Goal: Information Seeking & Learning: Learn about a topic

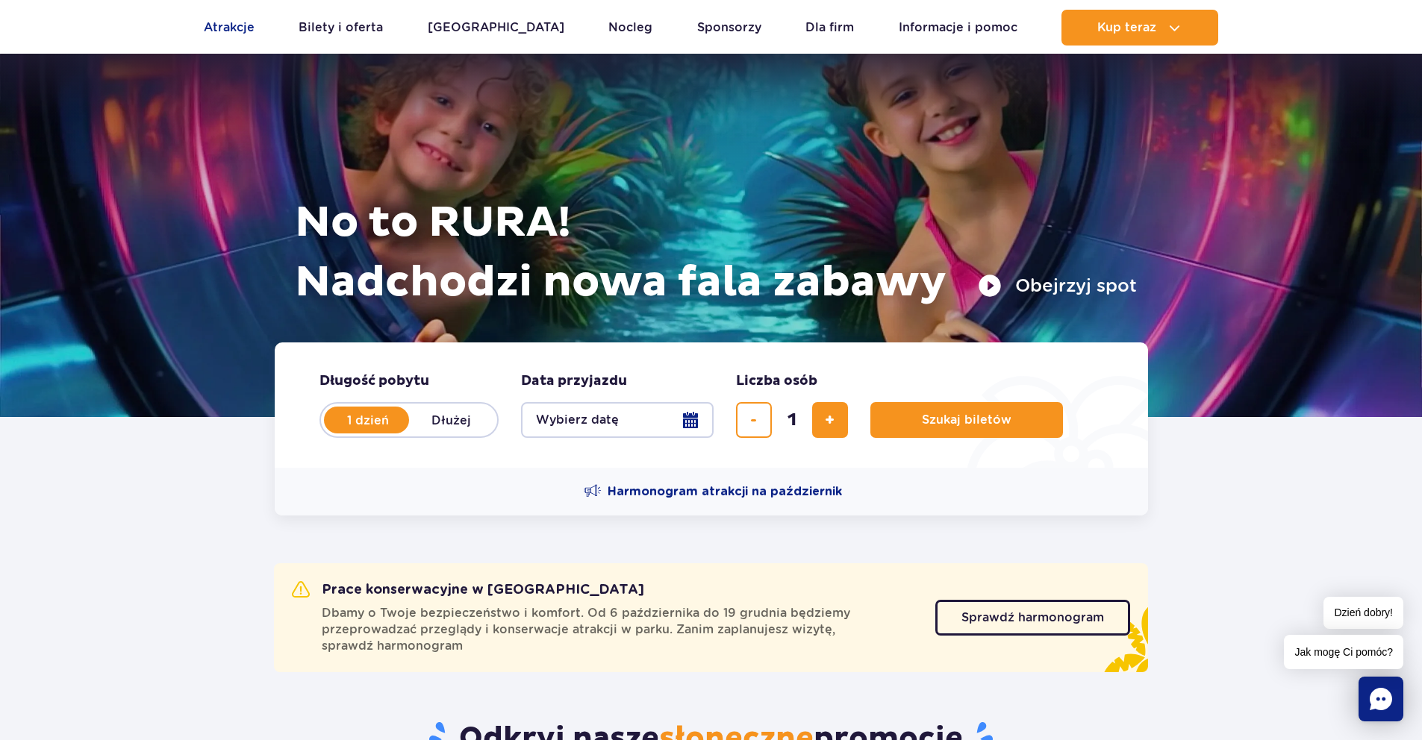
scroll to position [149, 0]
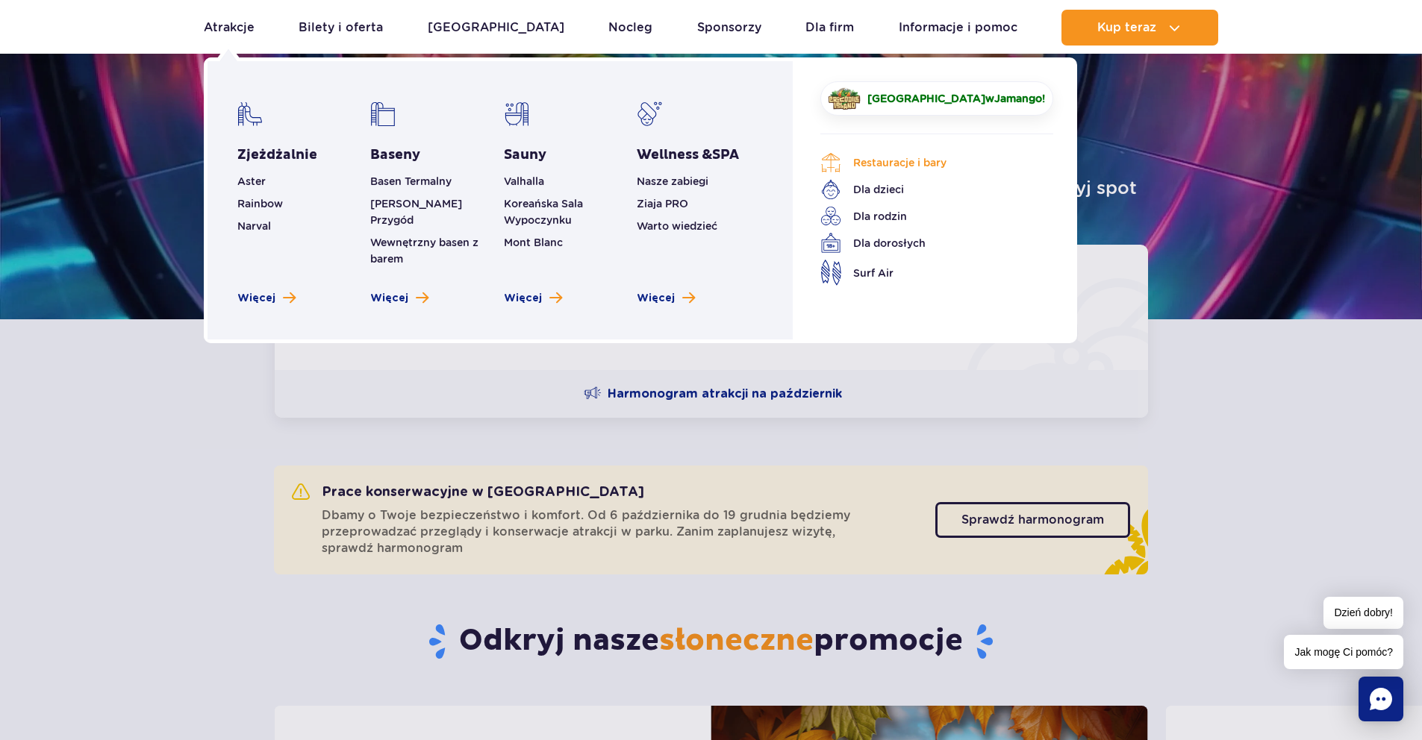
drag, startPoint x: 908, startPoint y: 171, endPoint x: 893, endPoint y: 168, distance: 15.2
click at [908, 170] on link "Restauracje i bary" at bounding box center [925, 162] width 210 height 21
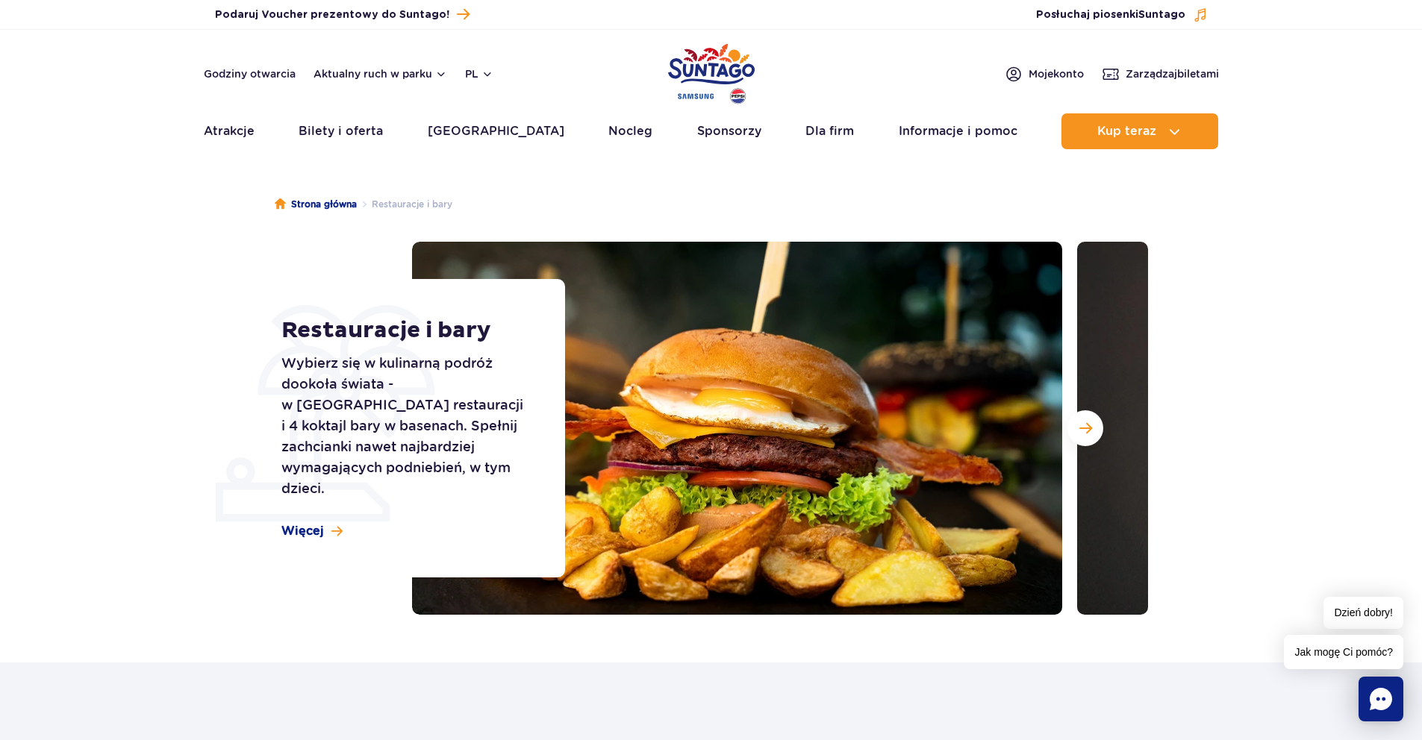
click at [815, 190] on ul "Strona główna Restauracje i bary" at bounding box center [711, 204] width 873 height 75
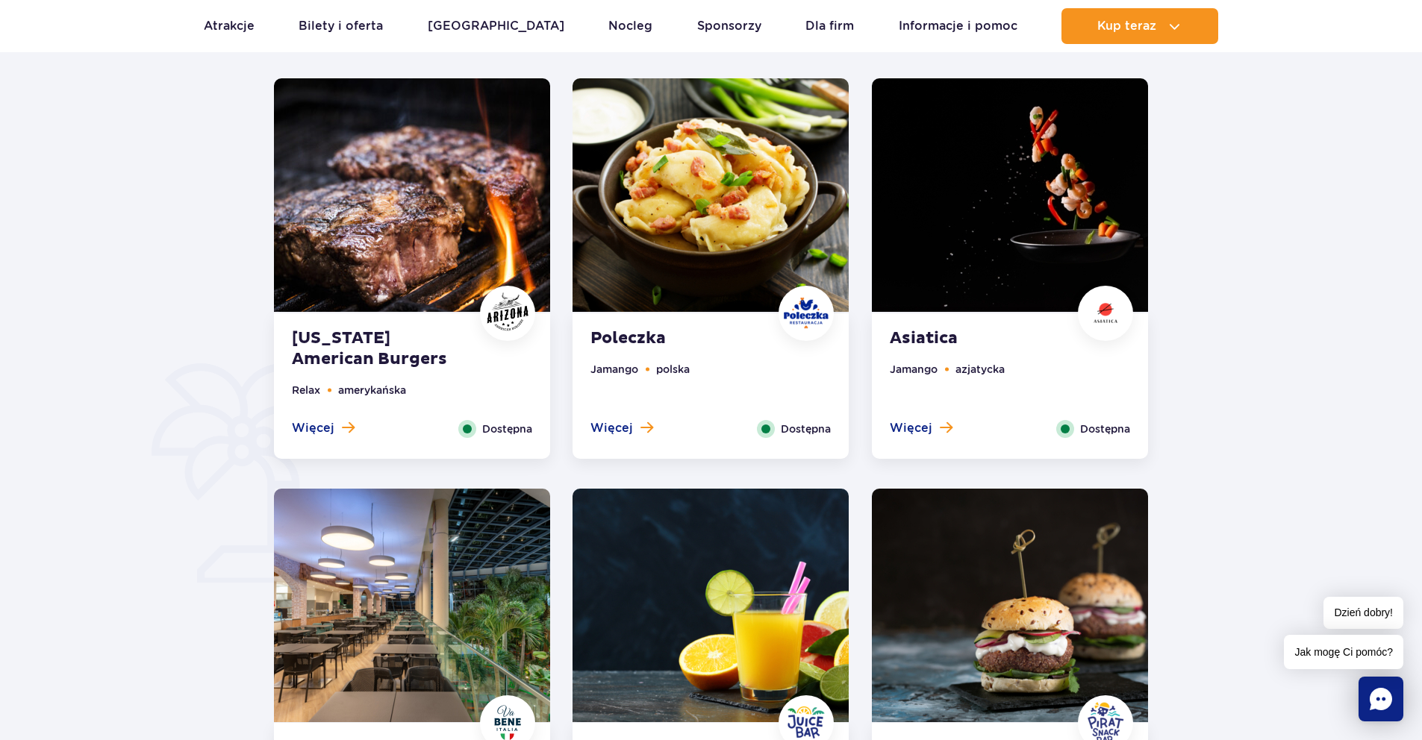
scroll to position [672, 0]
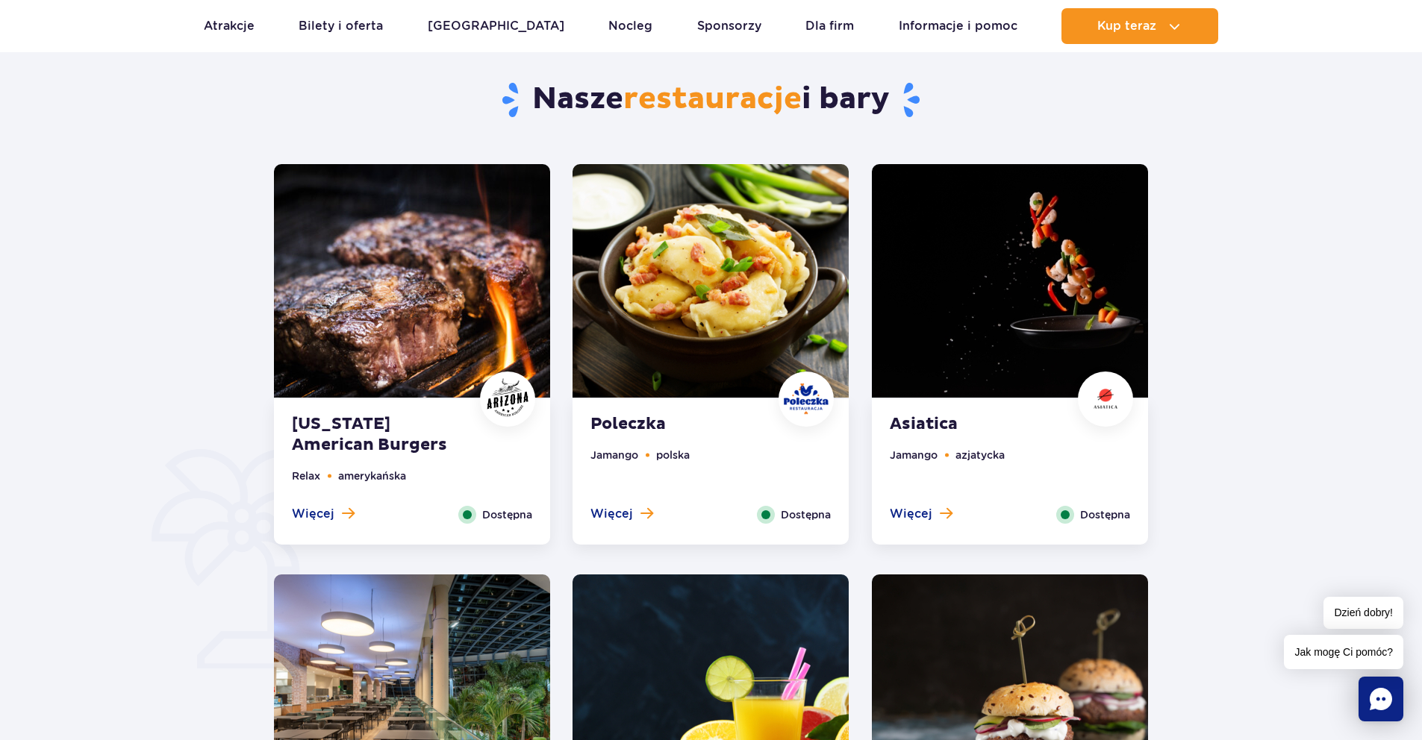
drag, startPoint x: 310, startPoint y: 110, endPoint x: 266, endPoint y: 104, distance: 44.5
drag, startPoint x: 266, startPoint y: 104, endPoint x: 186, endPoint y: 118, distance: 81.1
click at [186, 118] on div at bounding box center [711, 487] width 1564 height 993
drag, startPoint x: 264, startPoint y: 153, endPoint x: 253, endPoint y: 153, distance: 11.2
click at [253, 153] on div at bounding box center [711, 487] width 1564 height 993
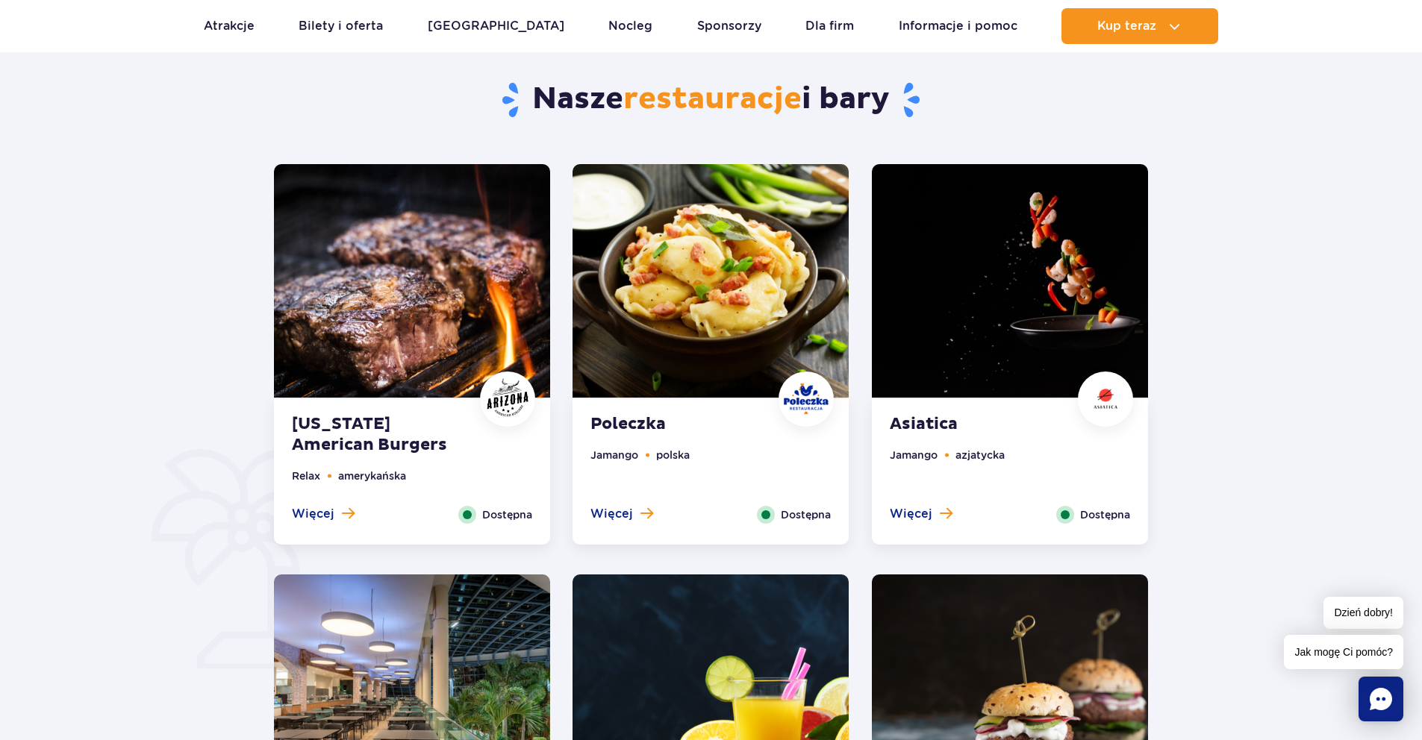
drag, startPoint x: 263, startPoint y: 173, endPoint x: 270, endPoint y: 161, distance: 13.7
drag, startPoint x: 270, startPoint y: 161, endPoint x: 256, endPoint y: 161, distance: 14.2
click at [256, 161] on div at bounding box center [711, 487] width 1564 height 993
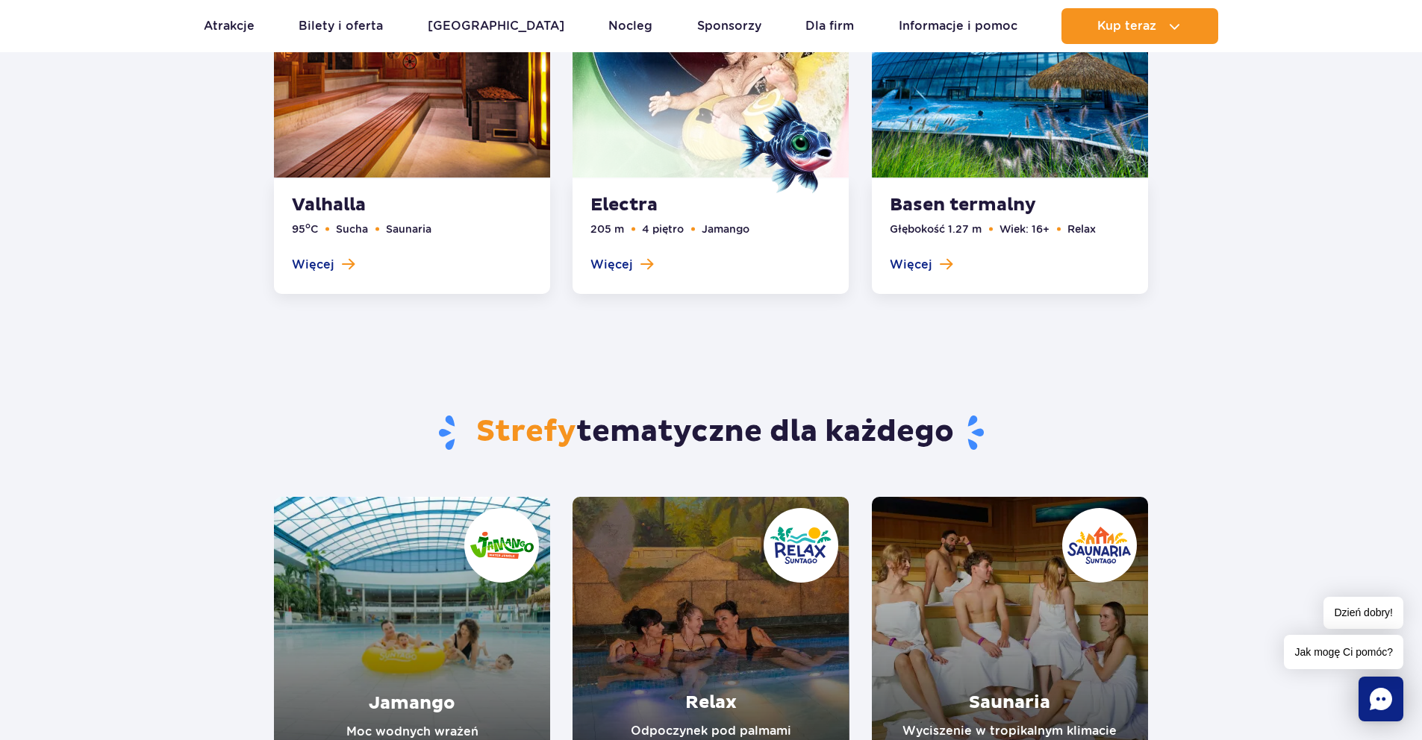
scroll to position [2537, 0]
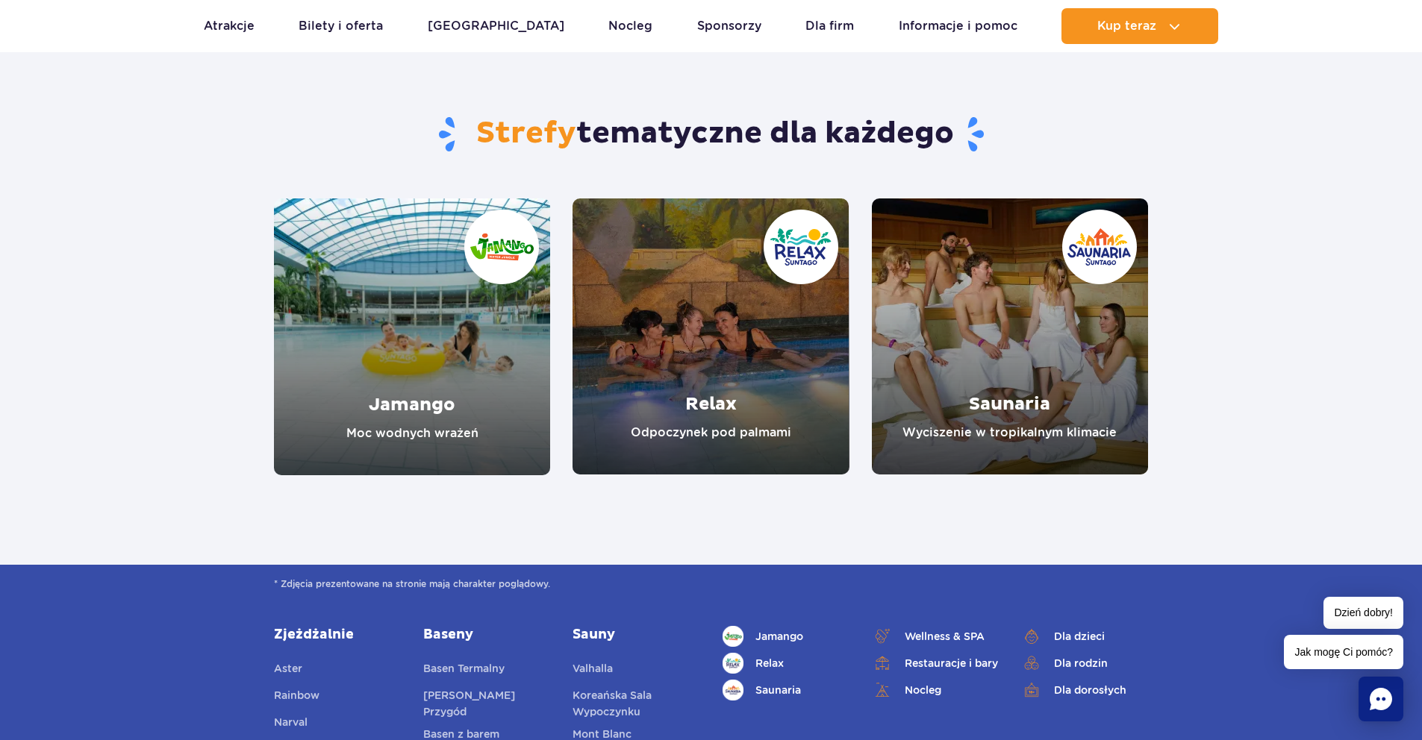
click at [419, 325] on link "Jamango" at bounding box center [412, 337] width 276 height 277
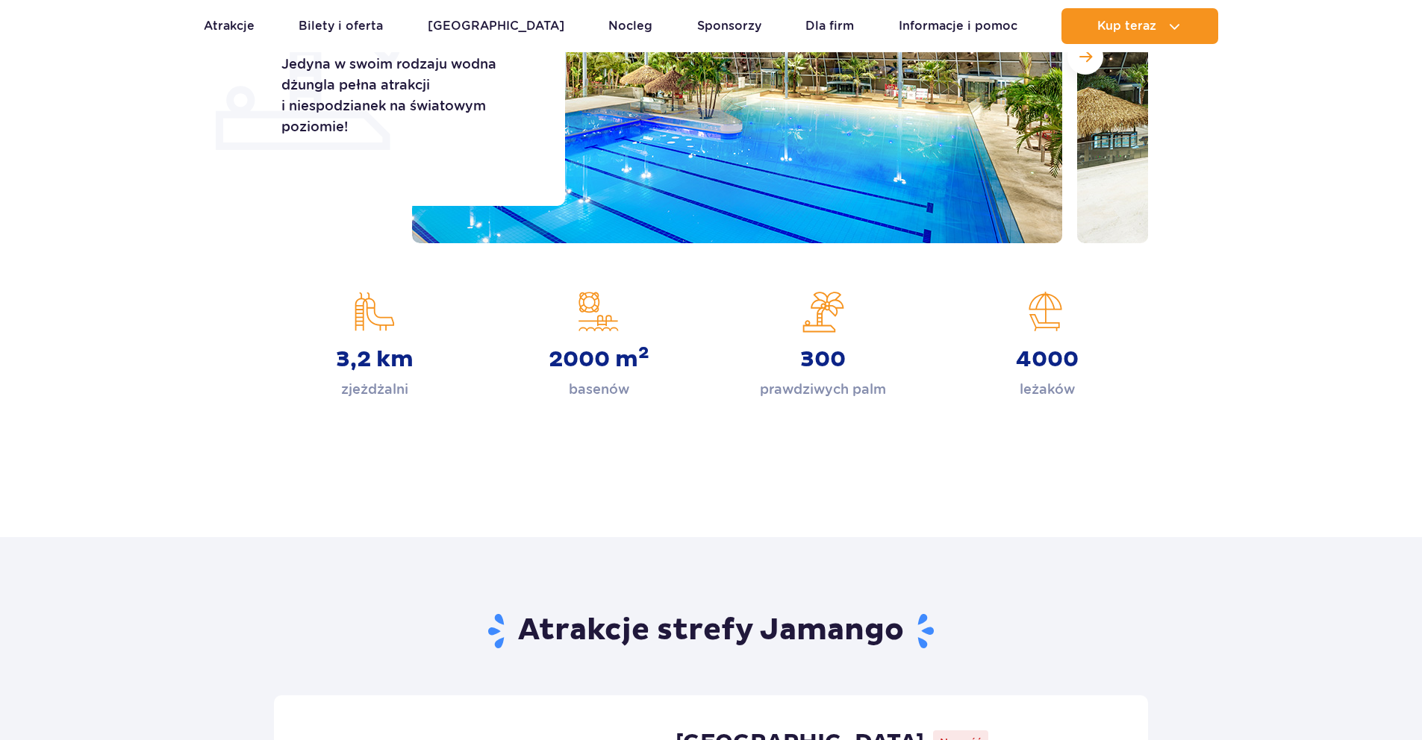
scroll to position [373, 0]
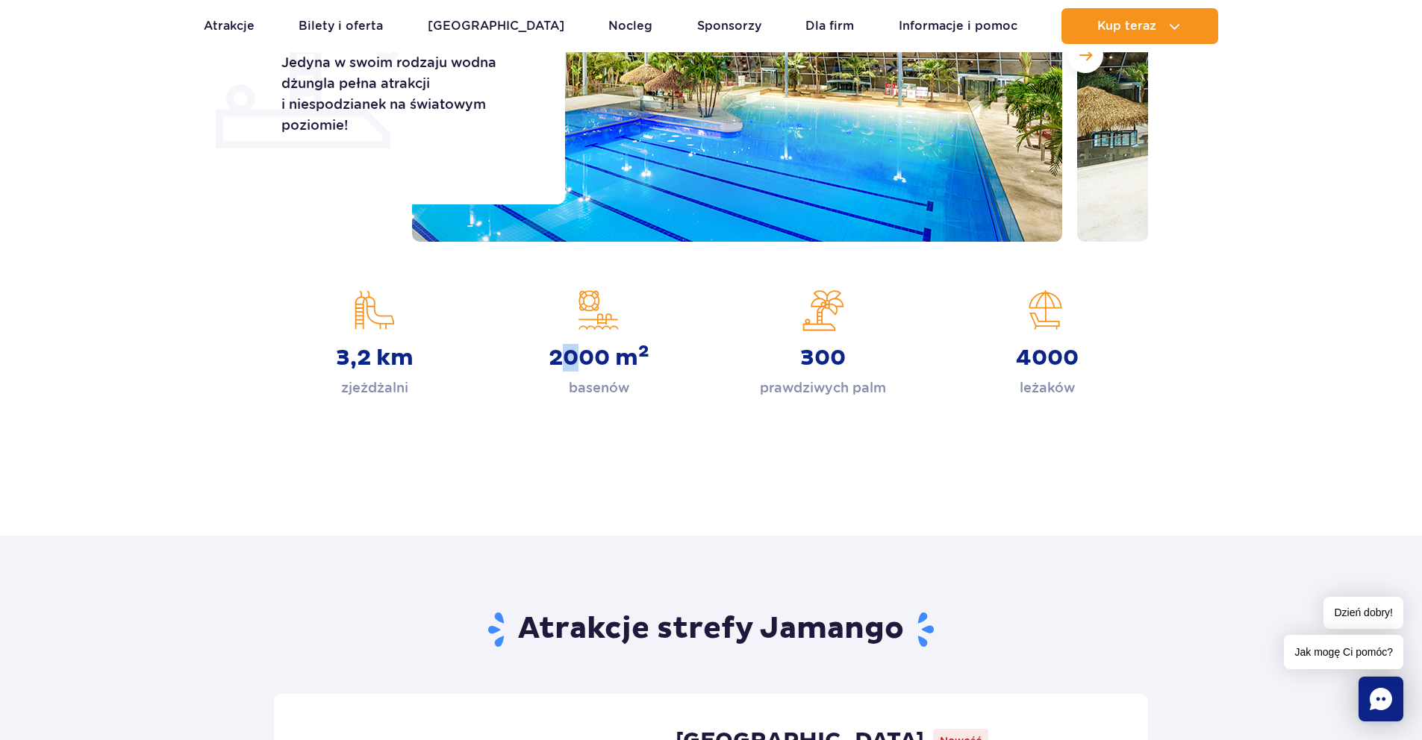
drag, startPoint x: 576, startPoint y: 361, endPoint x: 565, endPoint y: 361, distance: 11.2
click at [565, 361] on strong "2000 m 2" at bounding box center [598, 358] width 101 height 27
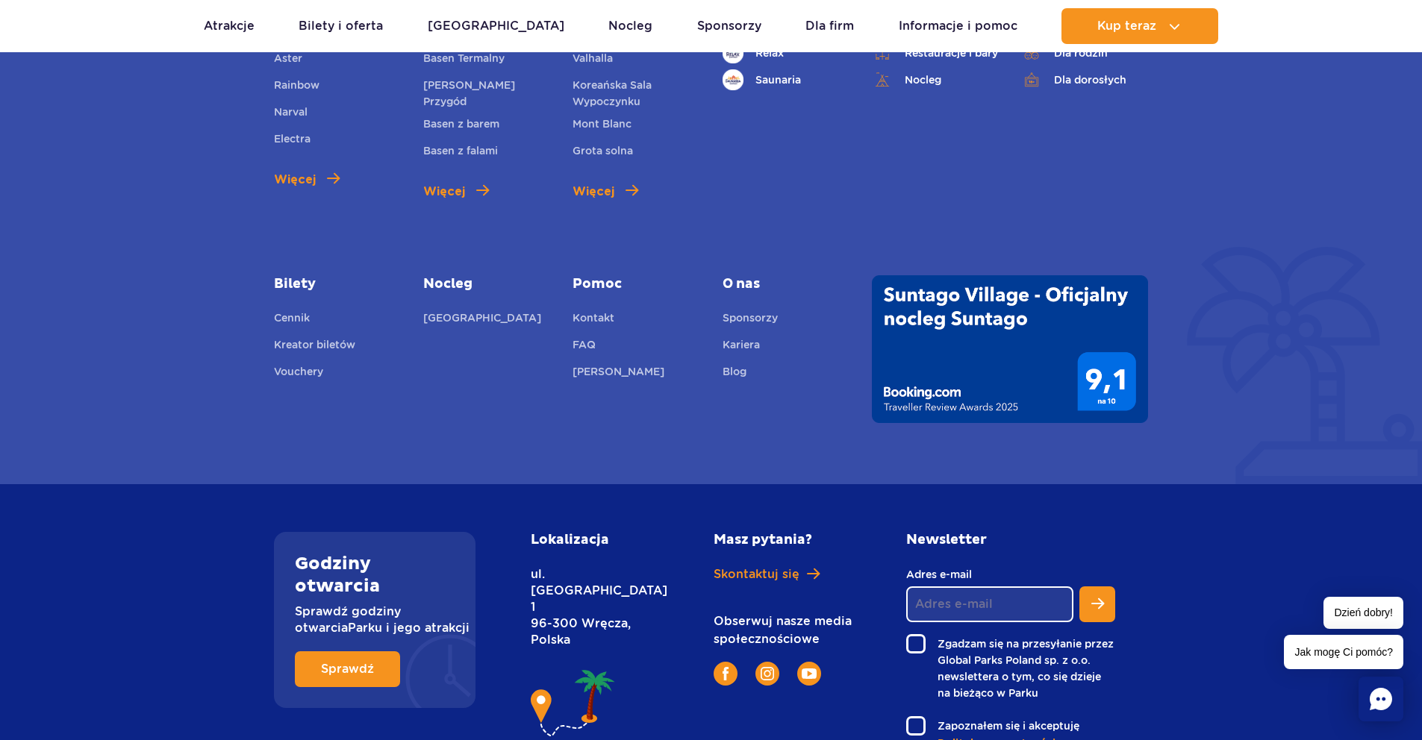
scroll to position [3680, 0]
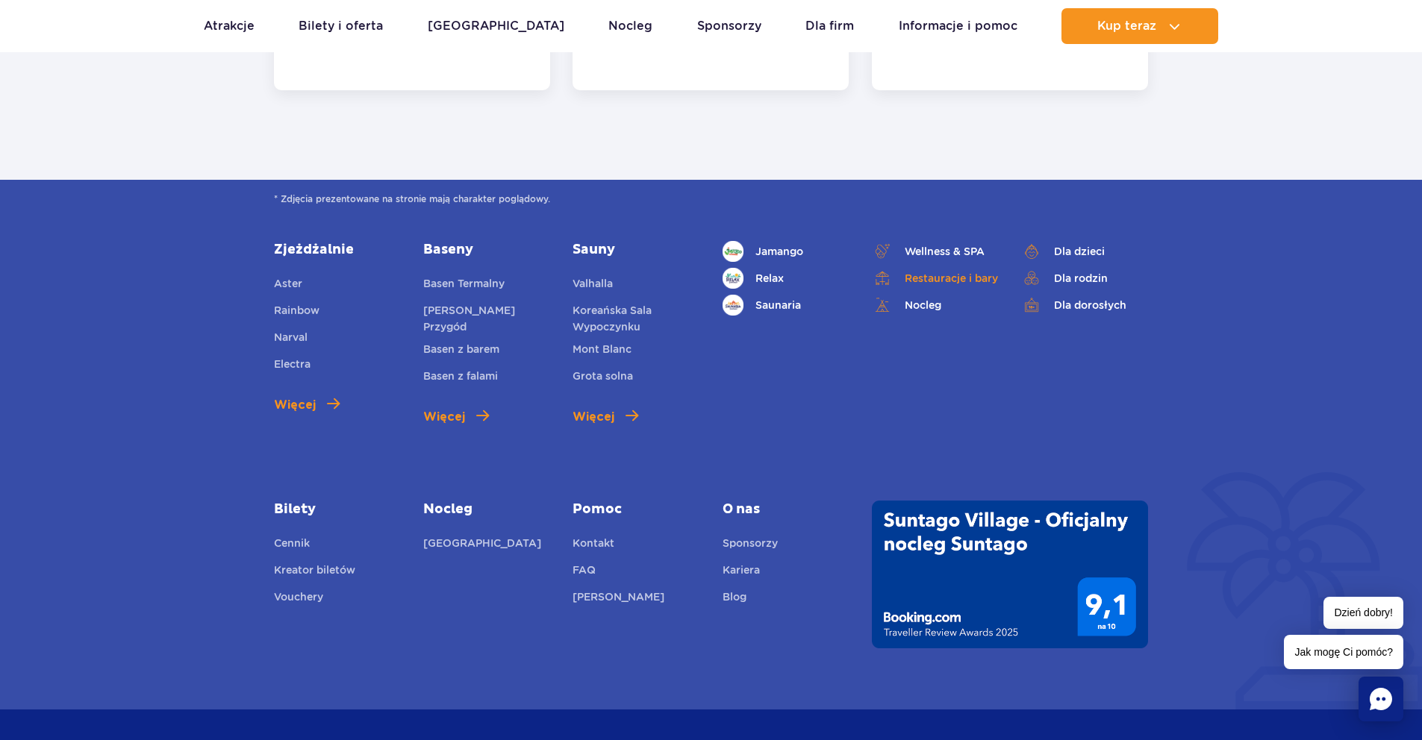
click at [960, 268] on link "Restauracje i bary" at bounding box center [935, 278] width 127 height 21
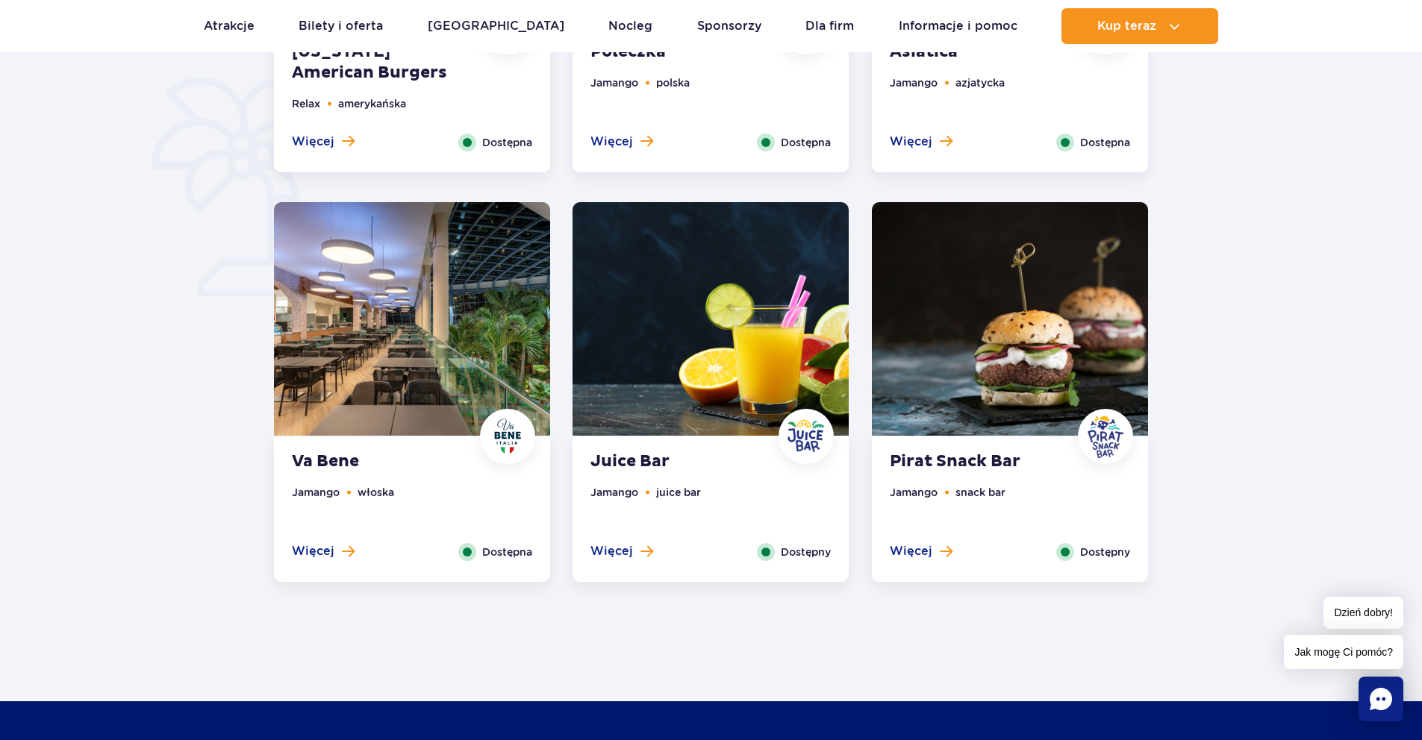
scroll to position [1045, 0]
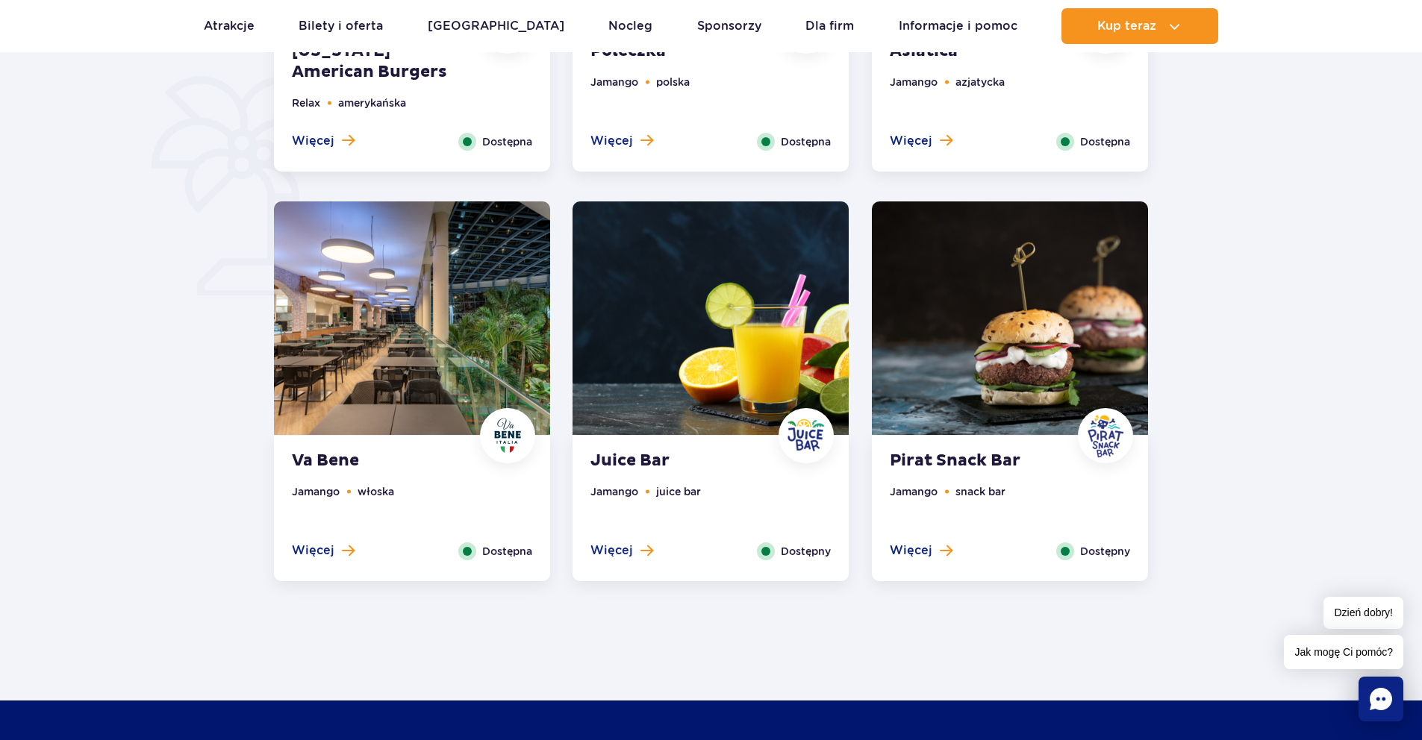
click at [421, 290] on img at bounding box center [412, 318] width 276 height 234
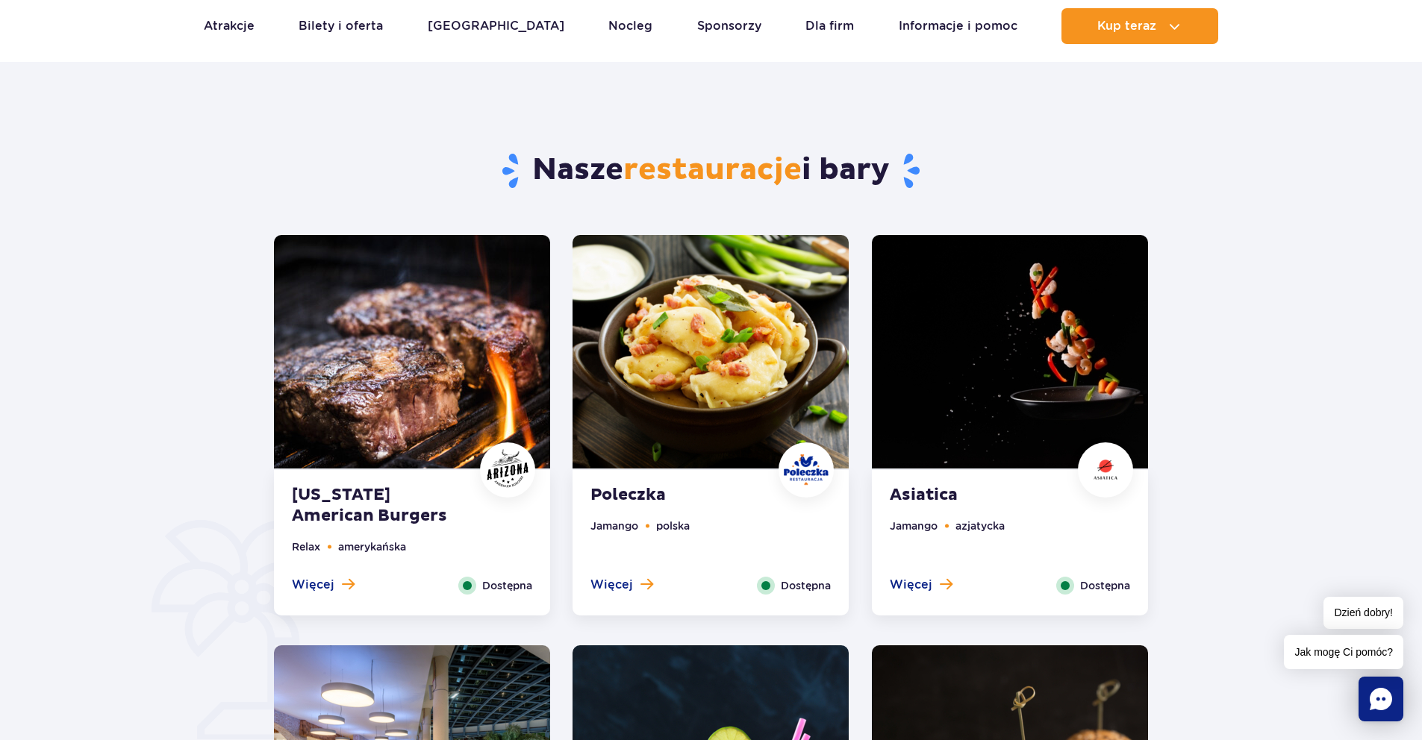
scroll to position [451, 0]
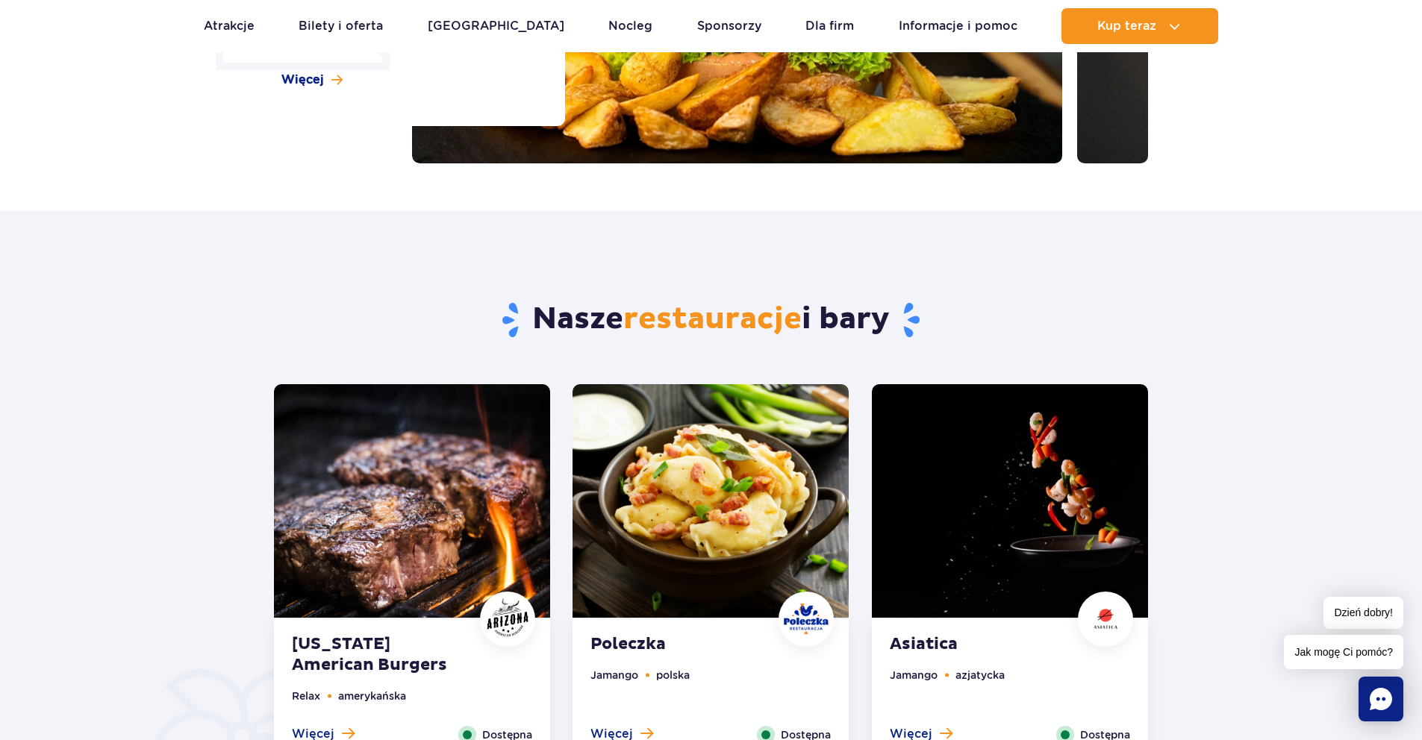
click at [707, 513] on img at bounding box center [710, 501] width 276 height 234
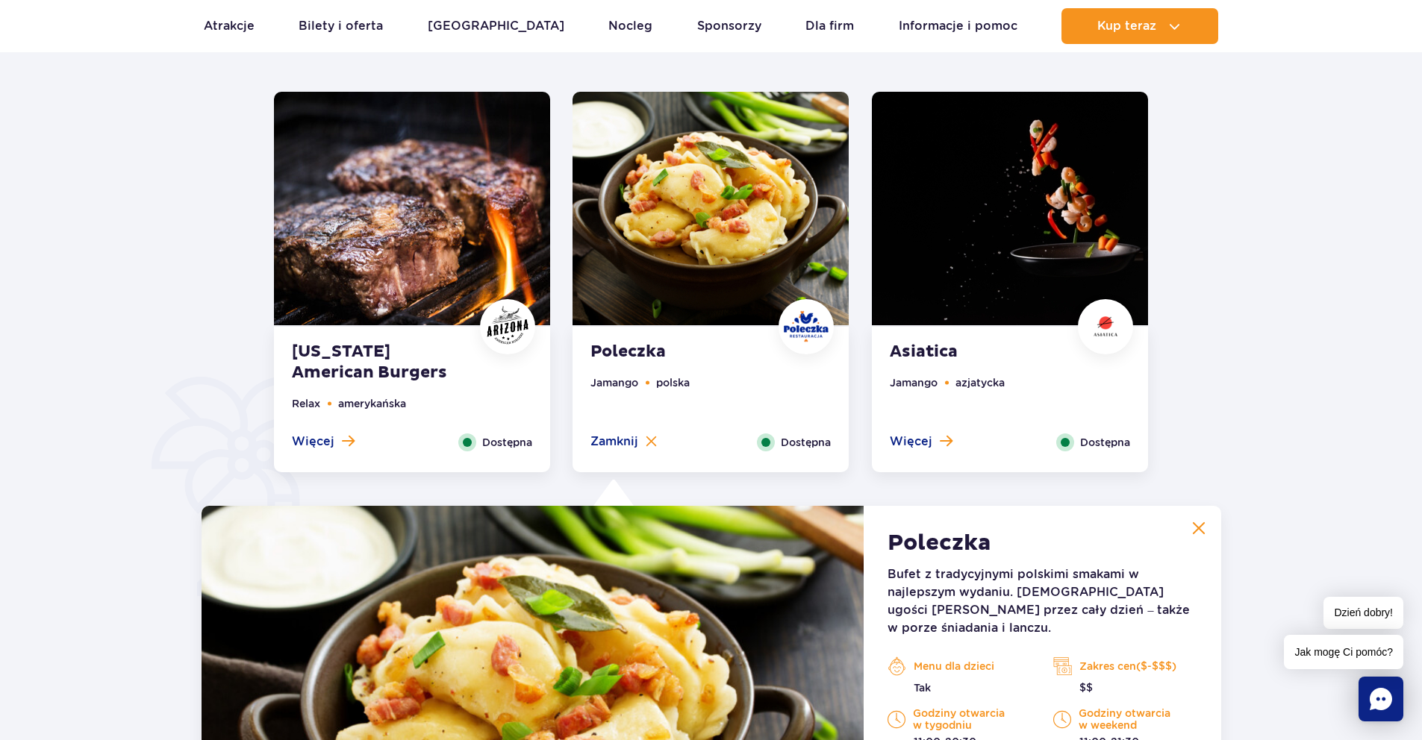
scroll to position [713, 0]
